Goal: Find specific page/section: Find specific page/section

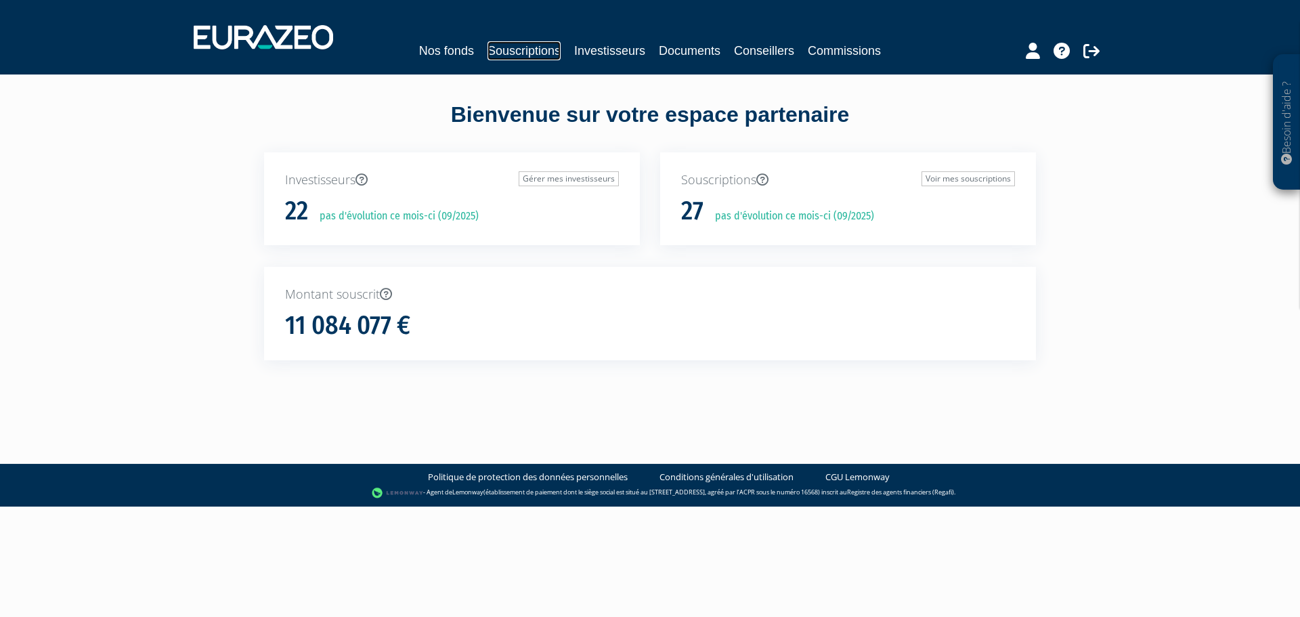
click at [556, 51] on link "Souscriptions" at bounding box center [524, 50] width 73 height 19
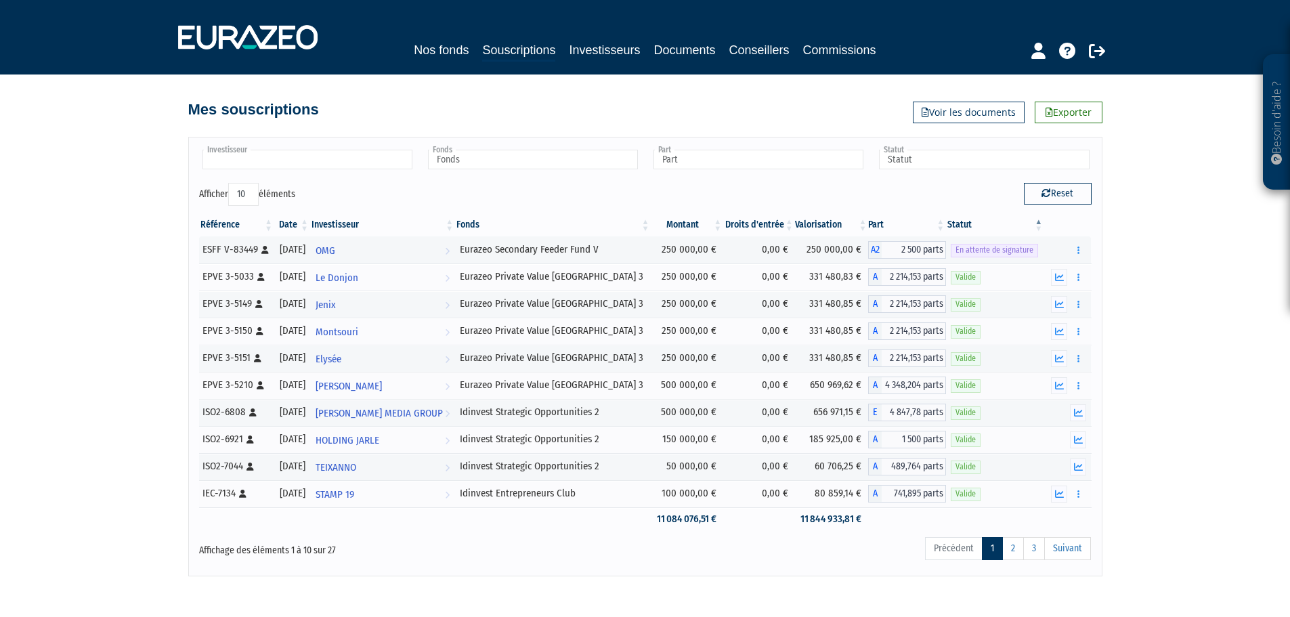
click at [326, 161] on input "text" at bounding box center [308, 160] width 210 height 20
type input "lad"
click at [224, 183] on li "LAD AK" at bounding box center [307, 181] width 214 height 17
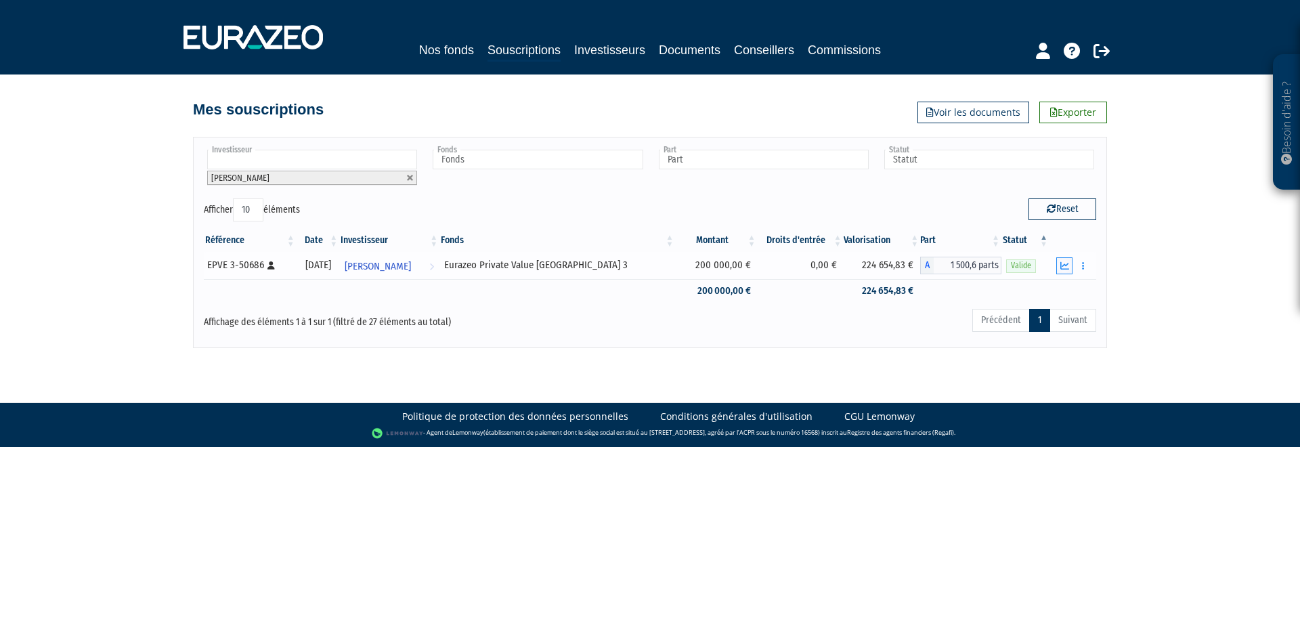
click at [1058, 272] on button "button" at bounding box center [1065, 265] width 16 height 17
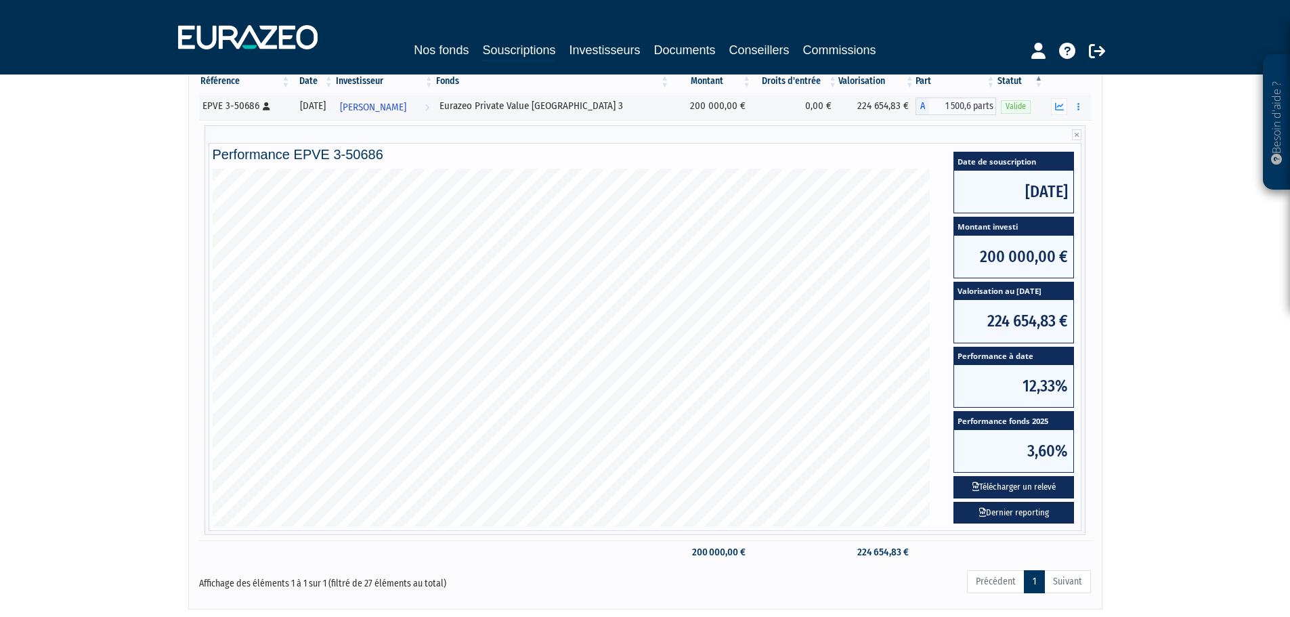
scroll to position [181, 0]
